Goal: Information Seeking & Learning: Learn about a topic

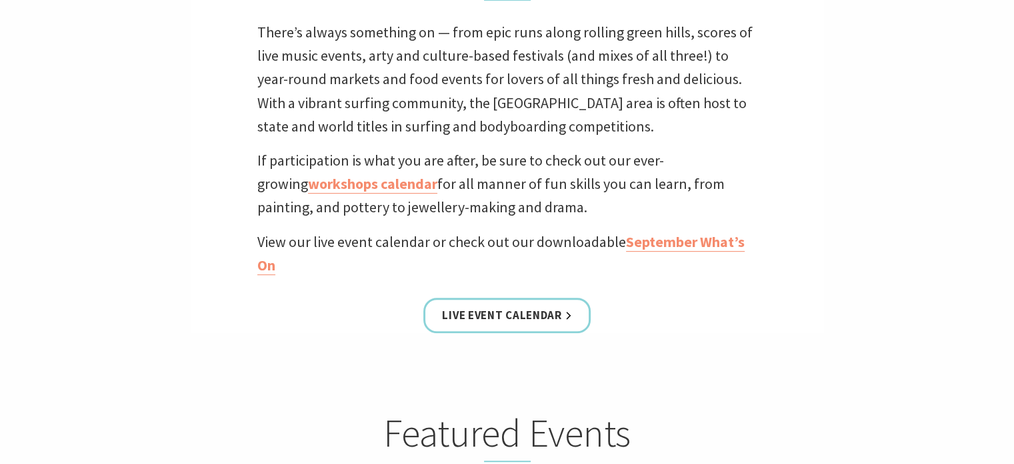
scroll to position [509, 0]
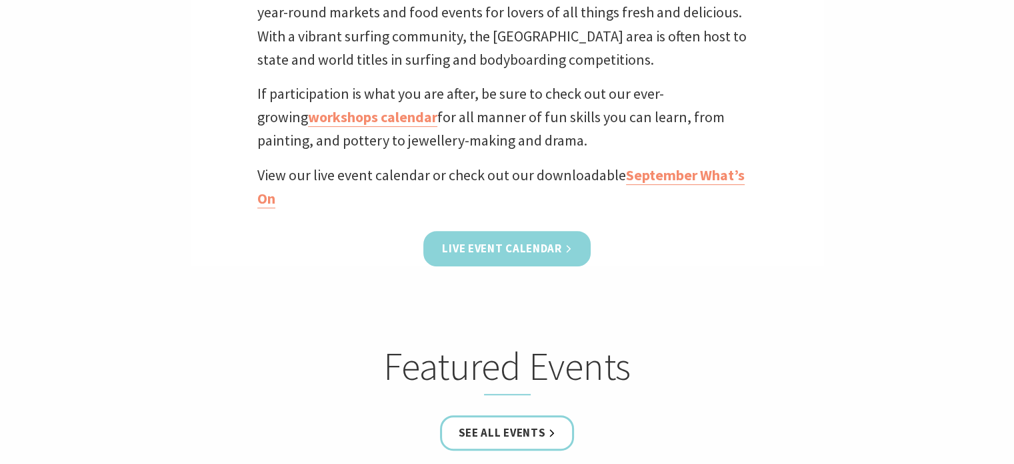
click at [492, 250] on link "Live Event Calendar" at bounding box center [506, 248] width 167 height 35
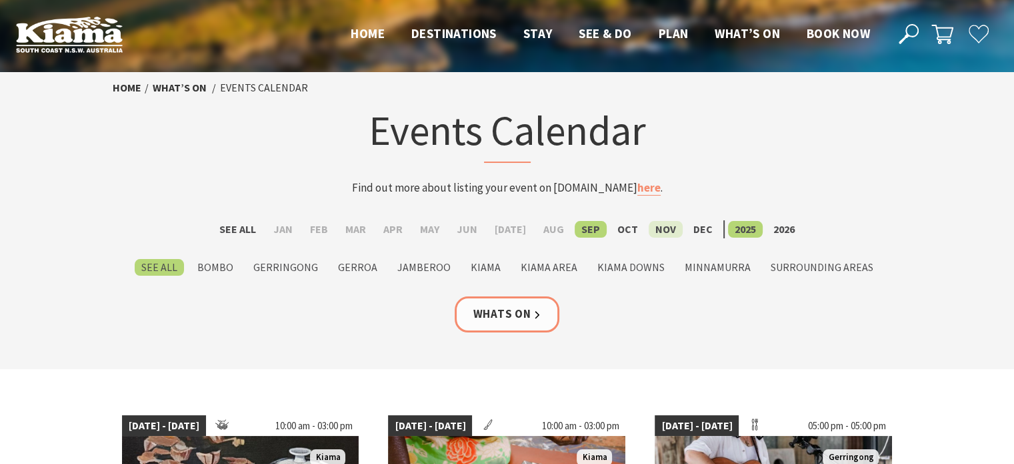
click at [649, 231] on label "Nov" at bounding box center [666, 229] width 34 height 17
click at [0, 0] on input "Nov" at bounding box center [0, 0] width 0 height 0
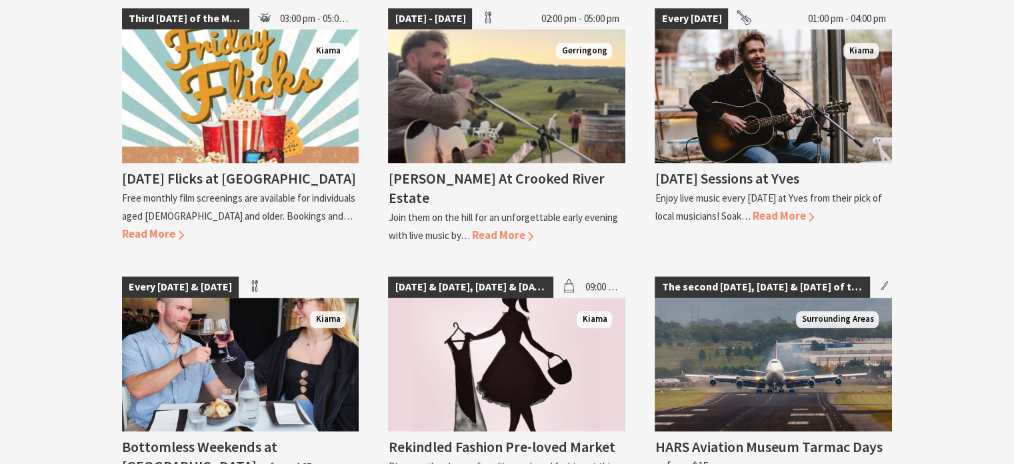
scroll to position [1155, 0]
click at [184, 226] on span "Read More" at bounding box center [153, 233] width 62 height 15
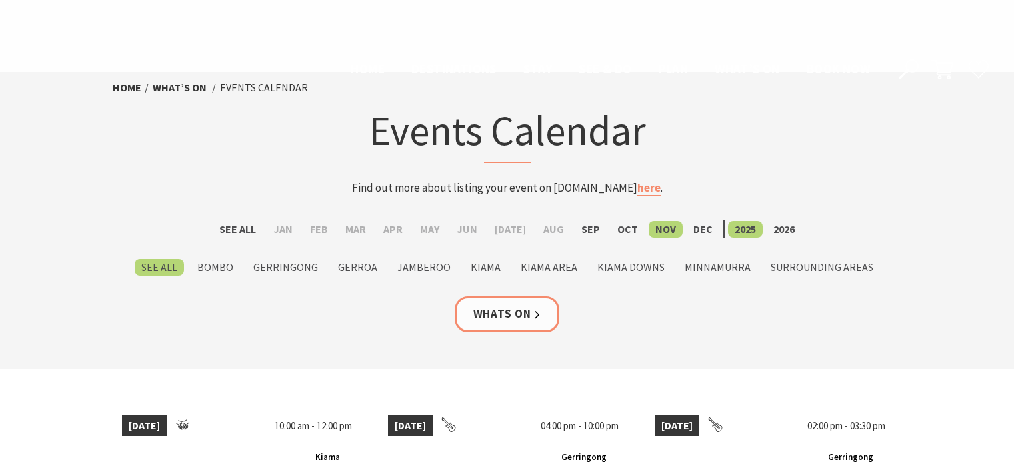
scroll to position [1152, 0]
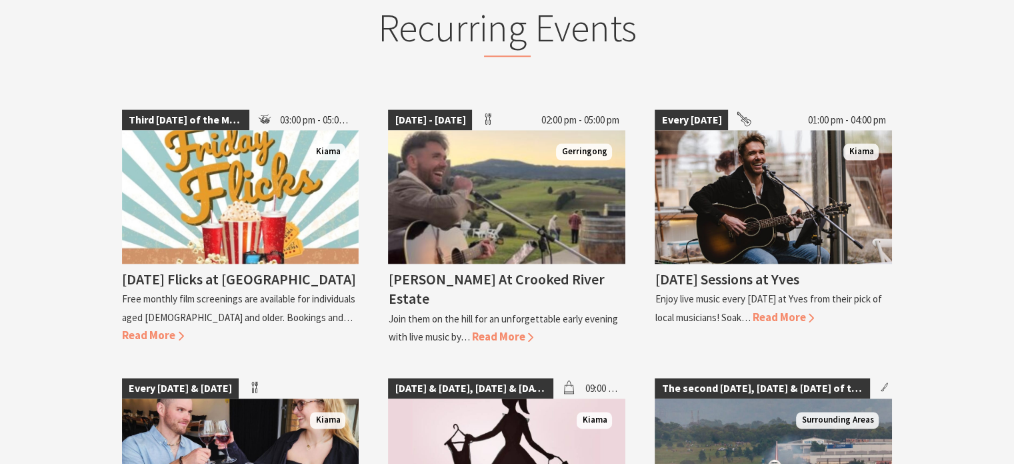
scroll to position [1686, 0]
